Goal: Register for event/course

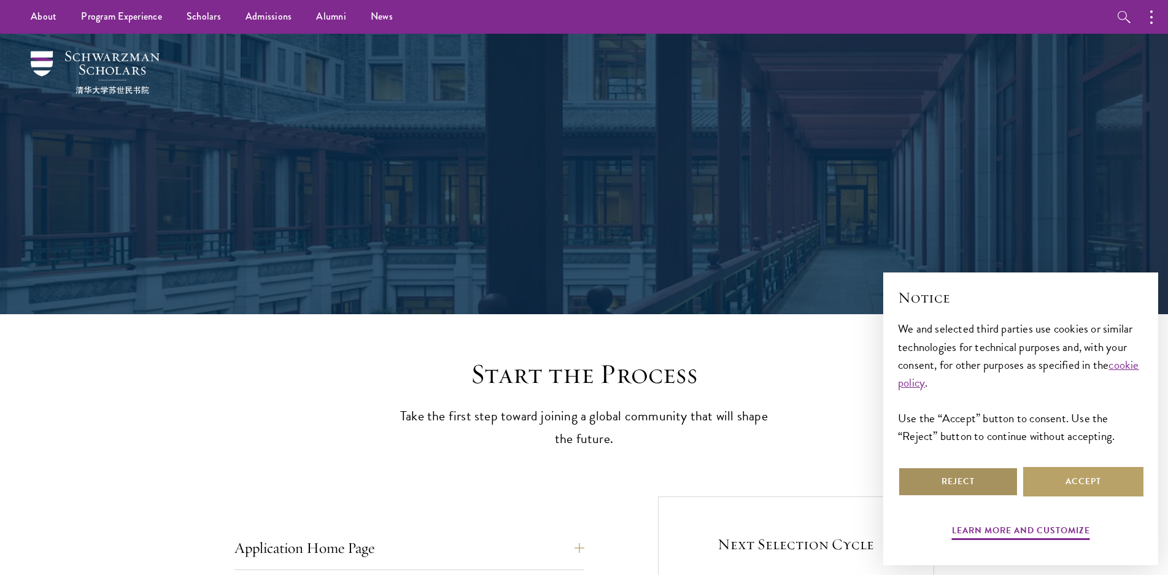
click at [972, 481] on button "Reject" at bounding box center [958, 481] width 120 height 29
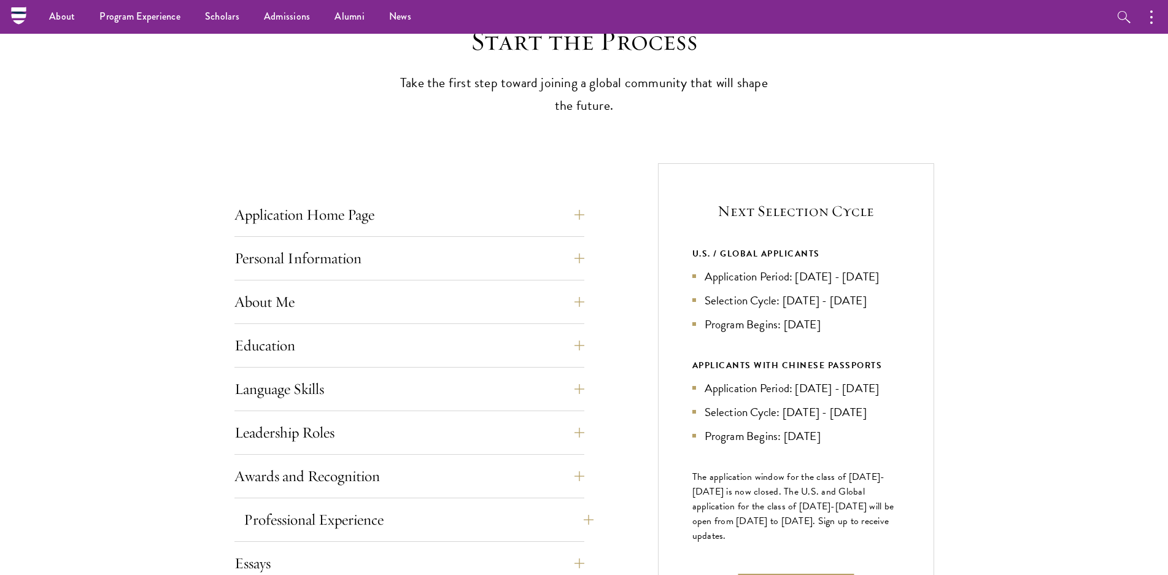
scroll to position [307, 0]
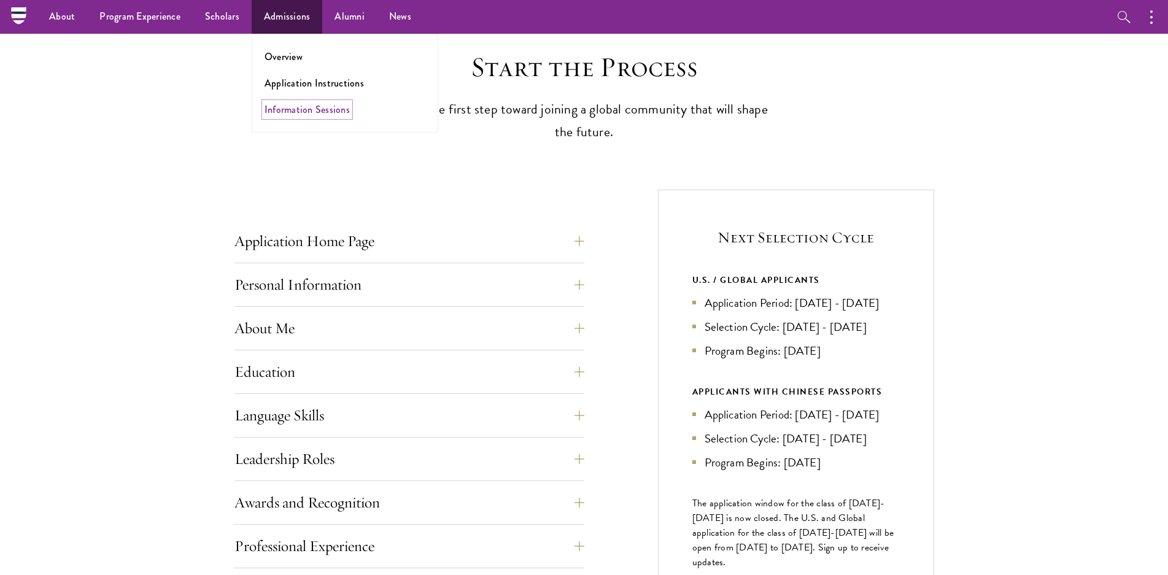
click at [331, 104] on link "Information Sessions" at bounding box center [307, 110] width 85 height 14
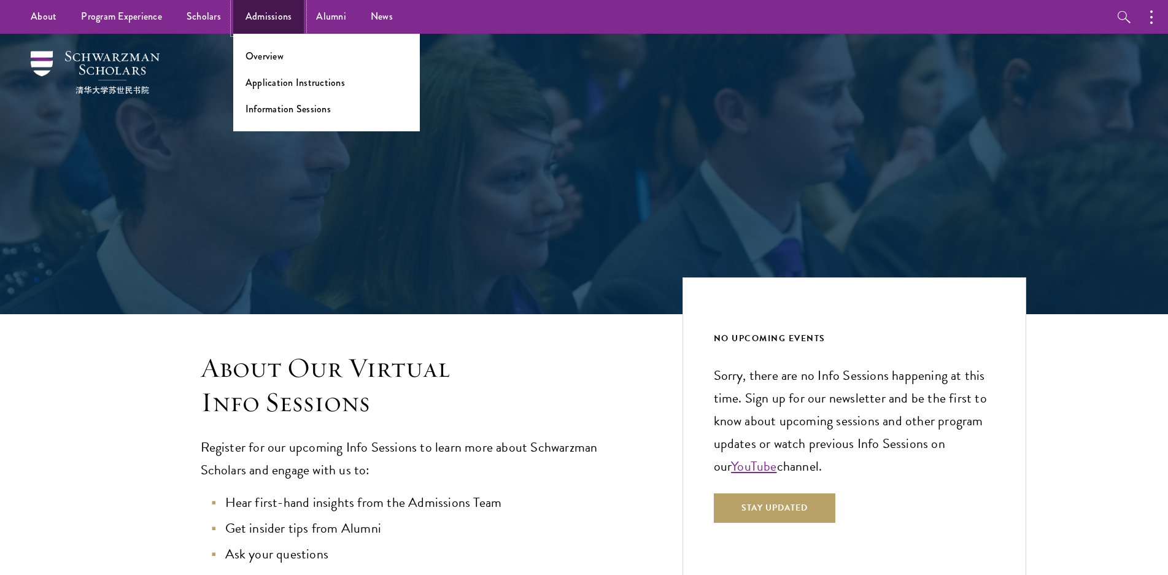
click at [260, 18] on link "Admissions" at bounding box center [268, 17] width 71 height 34
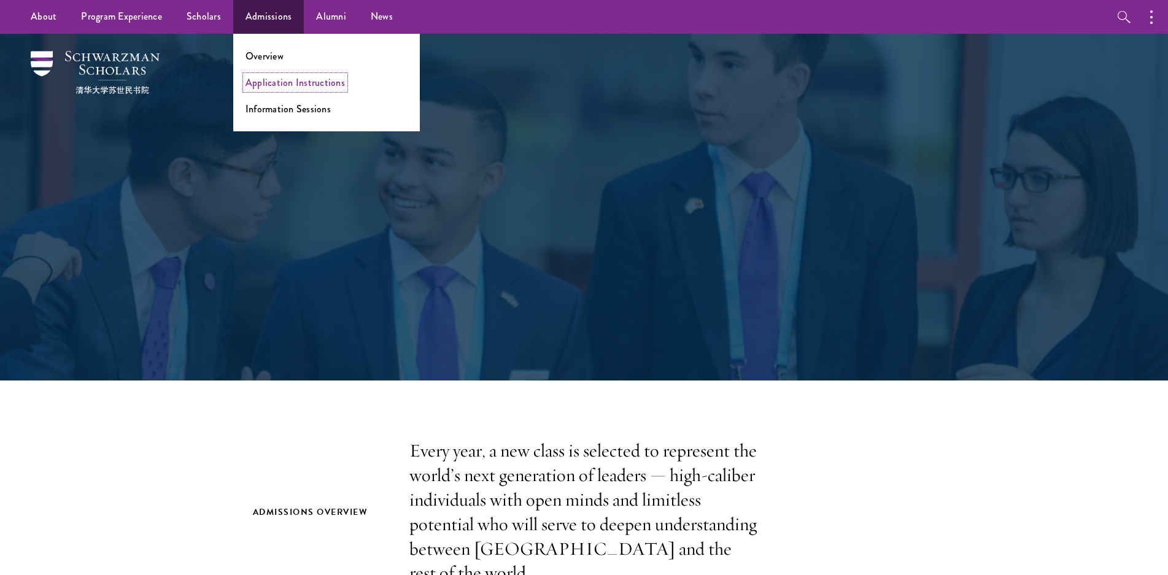
click at [273, 80] on link "Application Instructions" at bounding box center [295, 83] width 99 height 14
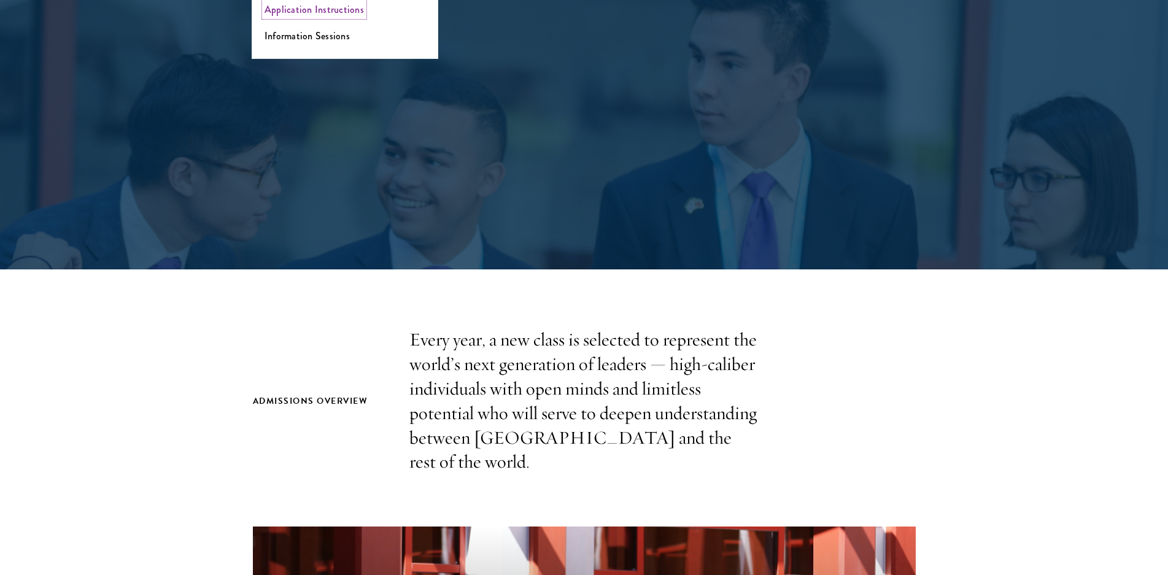
scroll to position [307, 0]
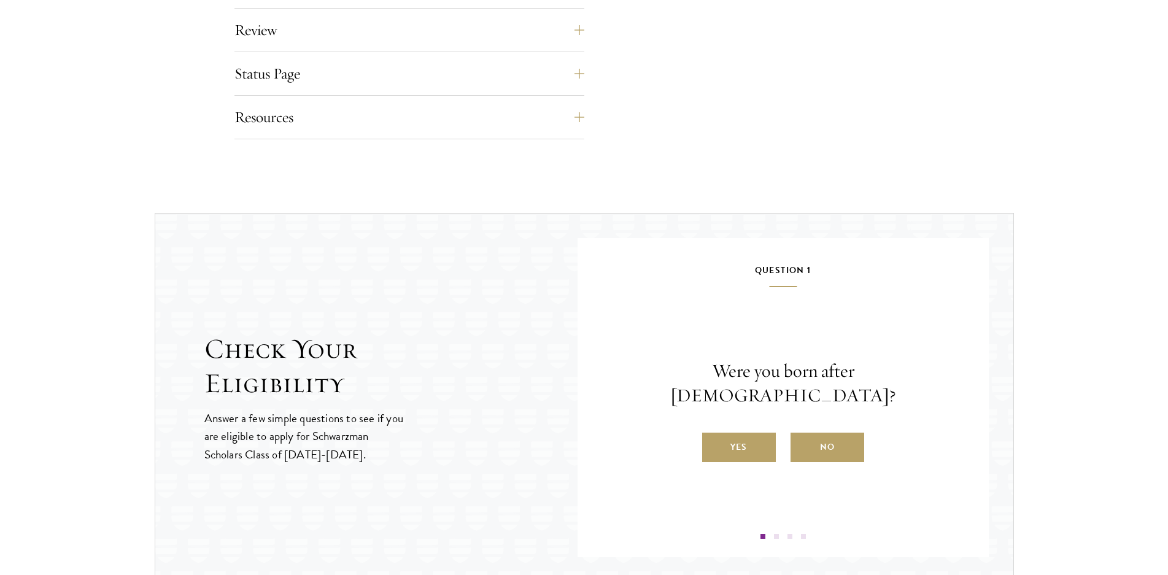
scroll to position [1105, 0]
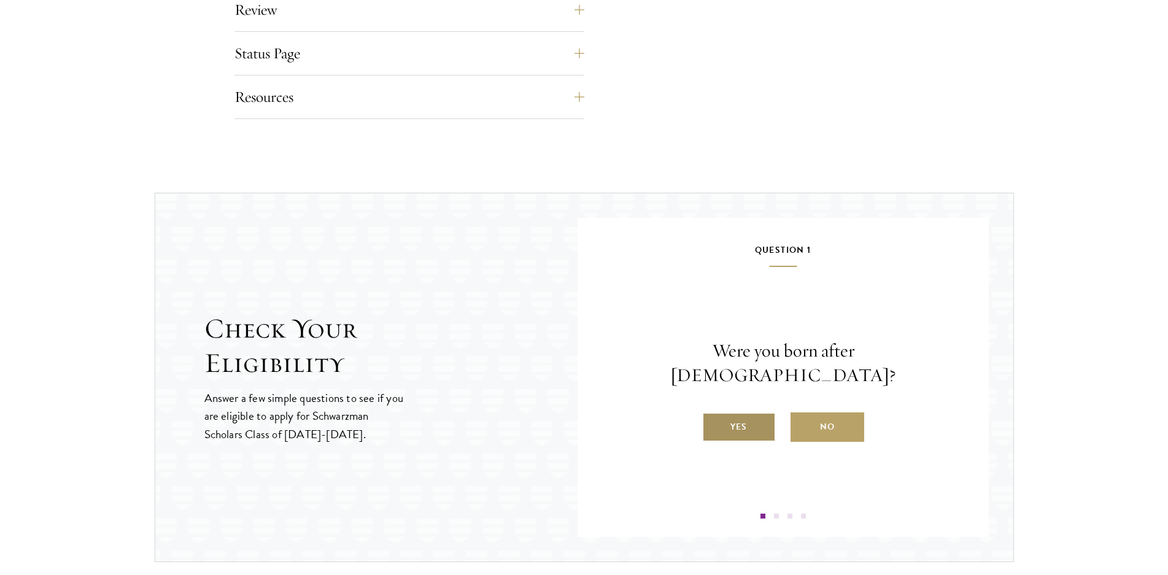
click at [741, 420] on label "Yes" at bounding box center [739, 427] width 74 height 29
click at [713, 420] on input "Yes" at bounding box center [707, 419] width 11 height 11
click at [742, 428] on label "Yes" at bounding box center [739, 427] width 74 height 29
click at [713, 425] on input "Yes" at bounding box center [707, 419] width 11 height 11
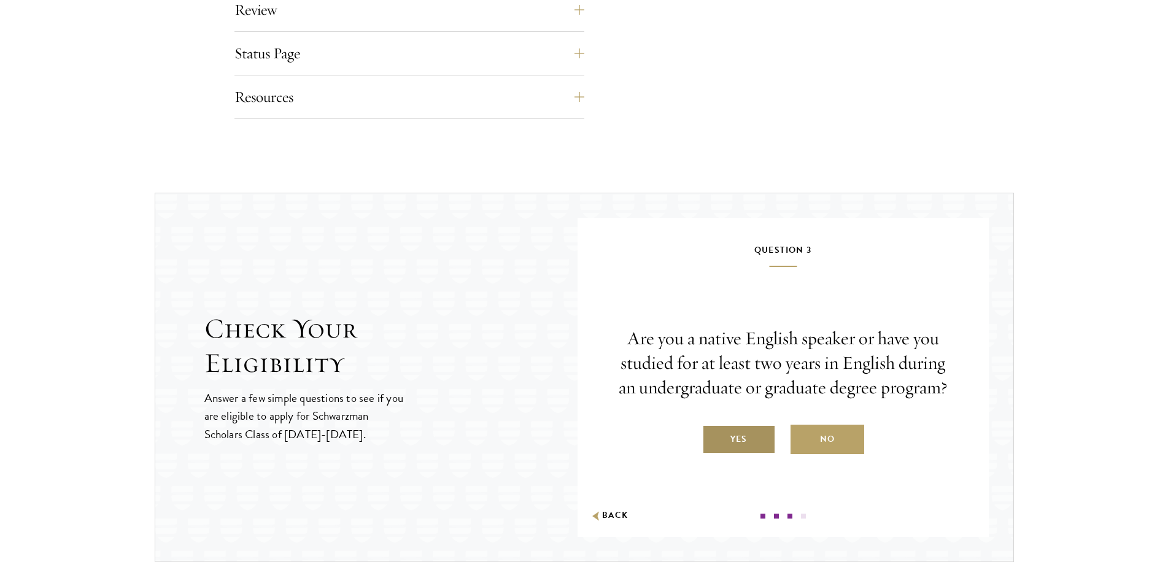
click at [737, 446] on label "Yes" at bounding box center [739, 439] width 74 height 29
click at [713, 437] on input "Yes" at bounding box center [707, 431] width 11 height 11
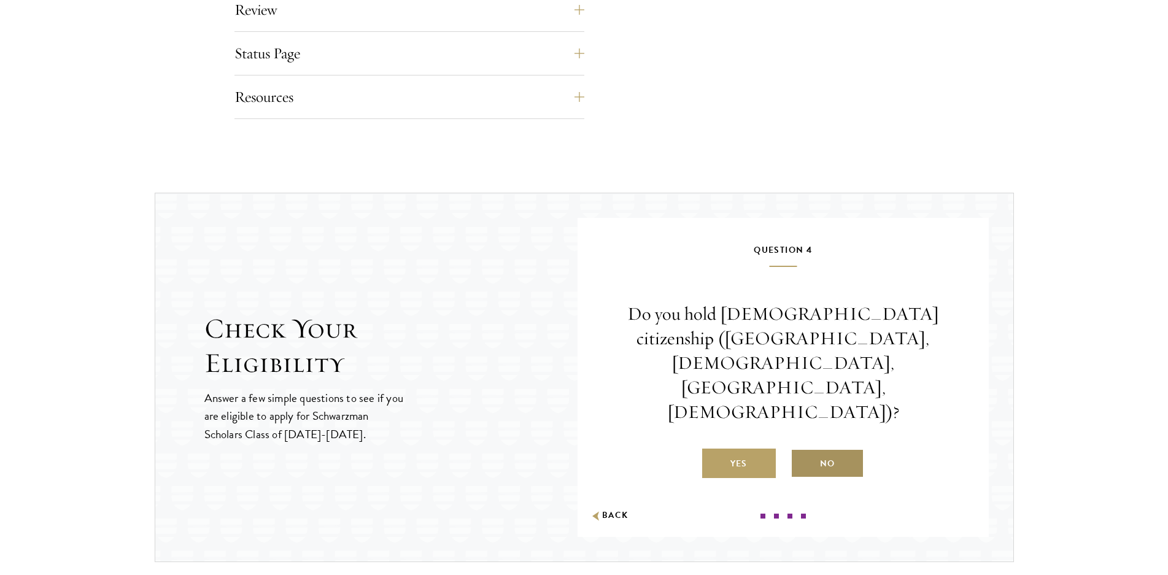
click at [830, 449] on label "No" at bounding box center [828, 463] width 74 height 29
click at [802, 451] on input "No" at bounding box center [796, 456] width 11 height 11
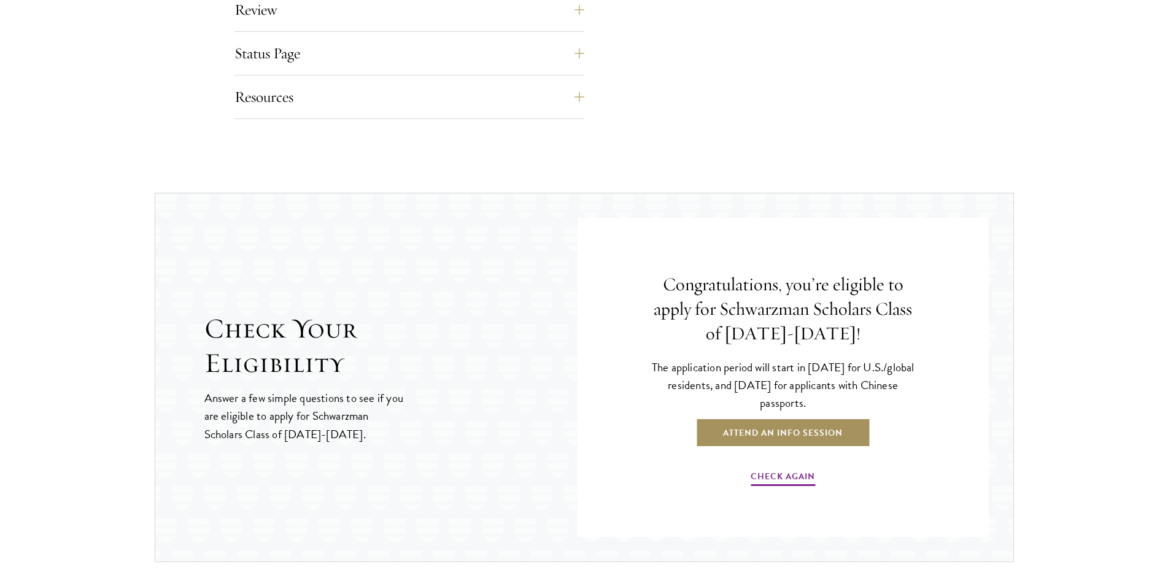
click at [813, 430] on link "Attend an Info Session" at bounding box center [783, 432] width 175 height 29
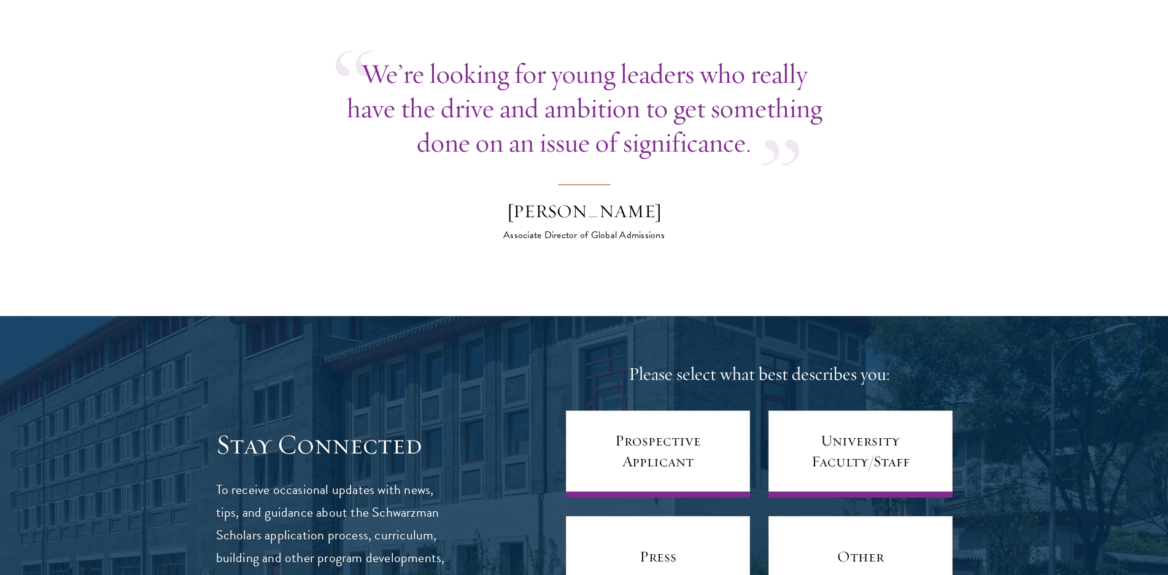
scroll to position [4666, 0]
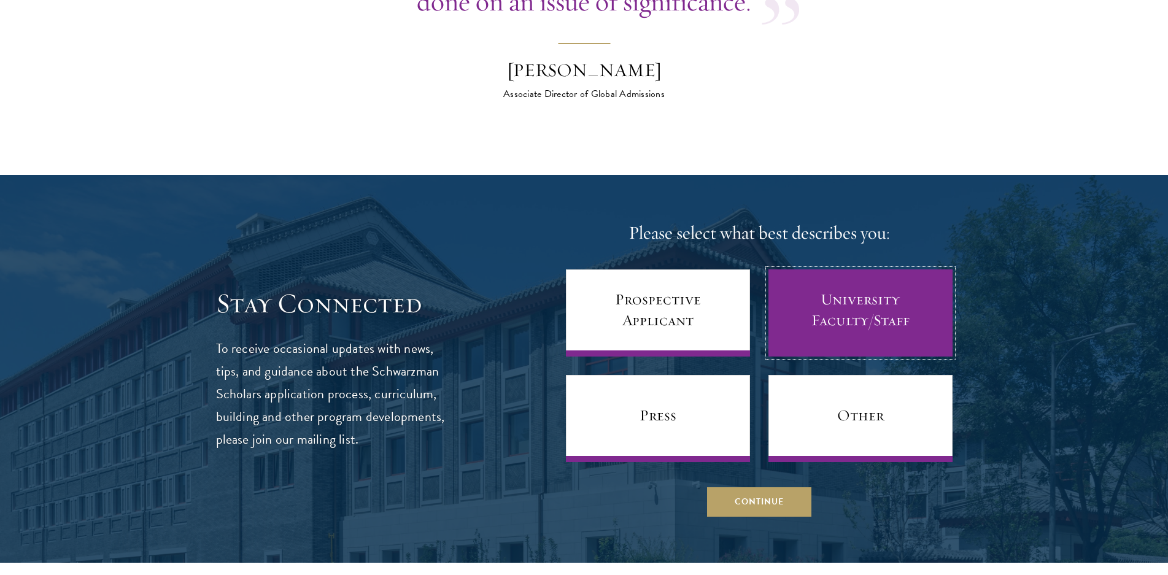
click at [926, 300] on link "University Faculty/Staff" at bounding box center [861, 313] width 184 height 87
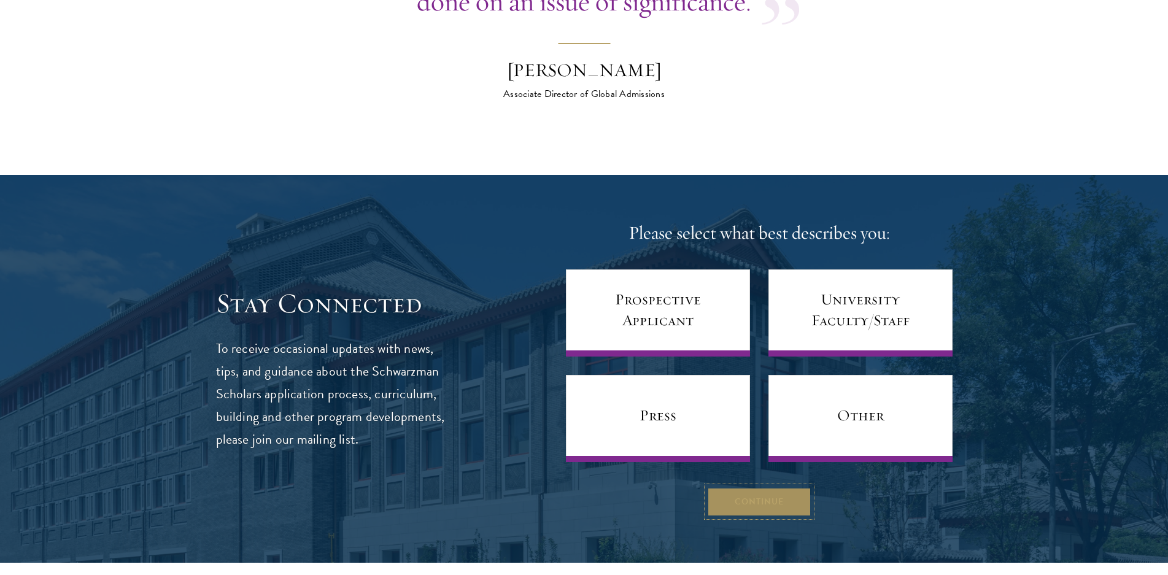
click at [759, 487] on button "Continue" at bounding box center [759, 501] width 104 height 29
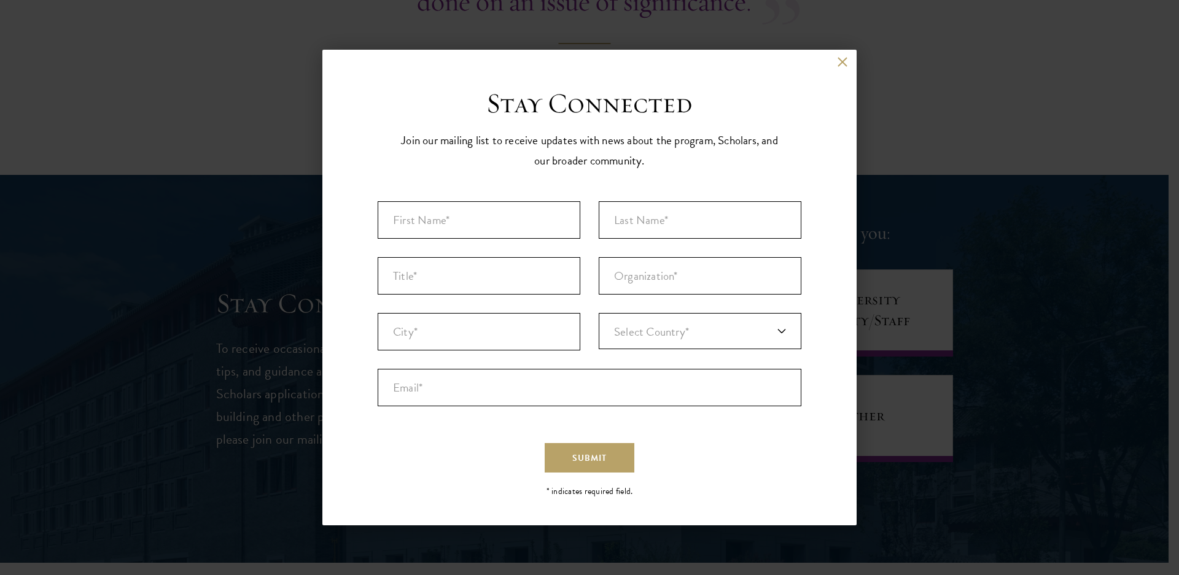
click at [1052, 208] on div "Back Stay Connected Please select what best describes you: Prospective Applican…" at bounding box center [589, 288] width 1179 height 502
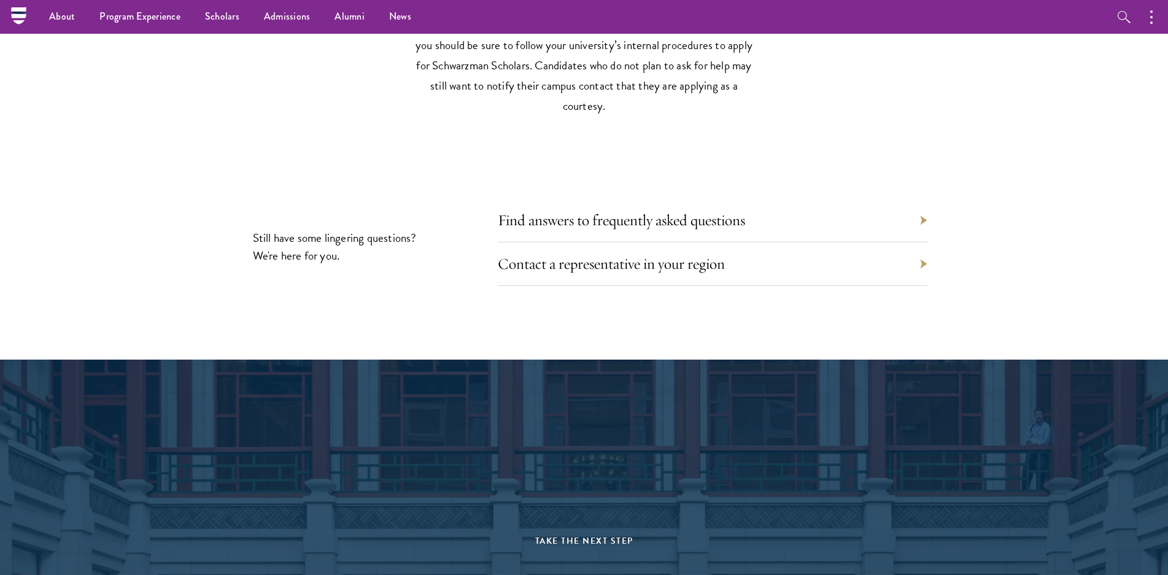
scroll to position [5341, 0]
